Goal: Task Accomplishment & Management: Manage account settings

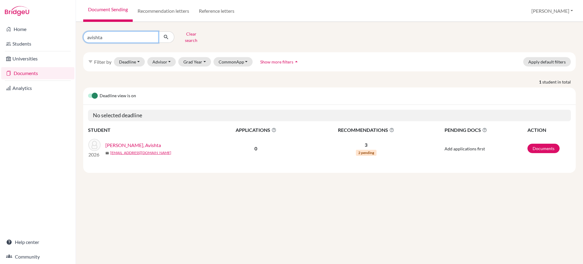
click at [130, 33] on input "avishta" at bounding box center [120, 37] width 75 height 12
click at [130, 33] on input "Find student by name..." at bounding box center [120, 37] width 75 height 12
type input "ramesh"
click at [169, 32] on button "submit" at bounding box center [166, 37] width 16 height 12
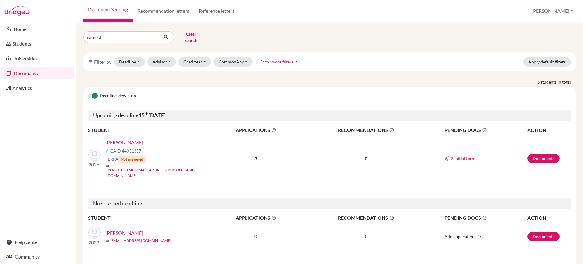
scroll to position [66, 0]
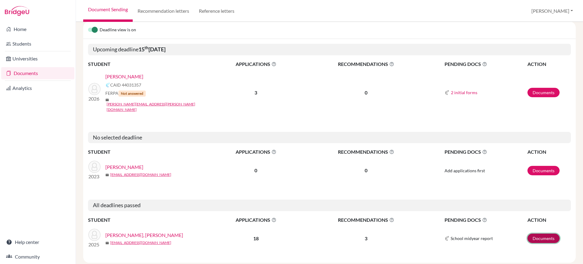
click at [544, 233] on link "Documents" at bounding box center [543, 237] width 32 height 9
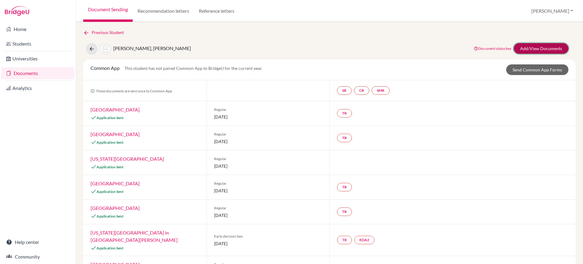
click at [552, 46] on link "Add/View Documents" at bounding box center [540, 48] width 55 height 11
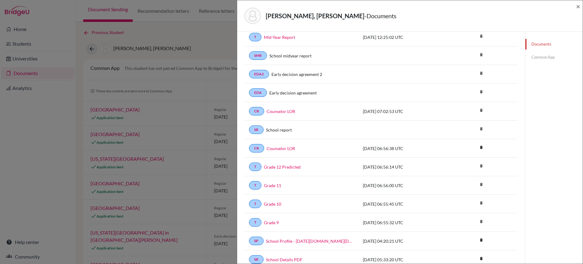
scroll to position [35, 0]
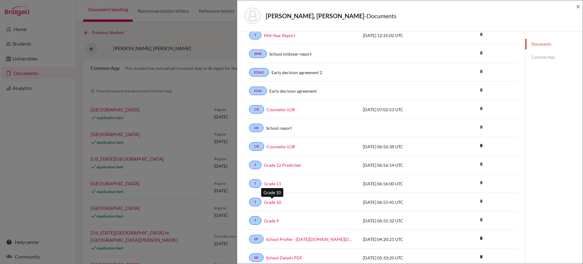
click at [273, 200] on link "Grade 10" at bounding box center [272, 202] width 17 height 6
click at [579, 4] on span "×" at bounding box center [578, 6] width 4 height 9
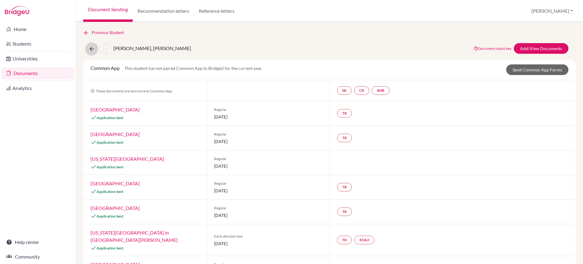
click at [93, 50] on icon at bounding box center [92, 49] width 6 height 6
